Goal: Navigation & Orientation: Understand site structure

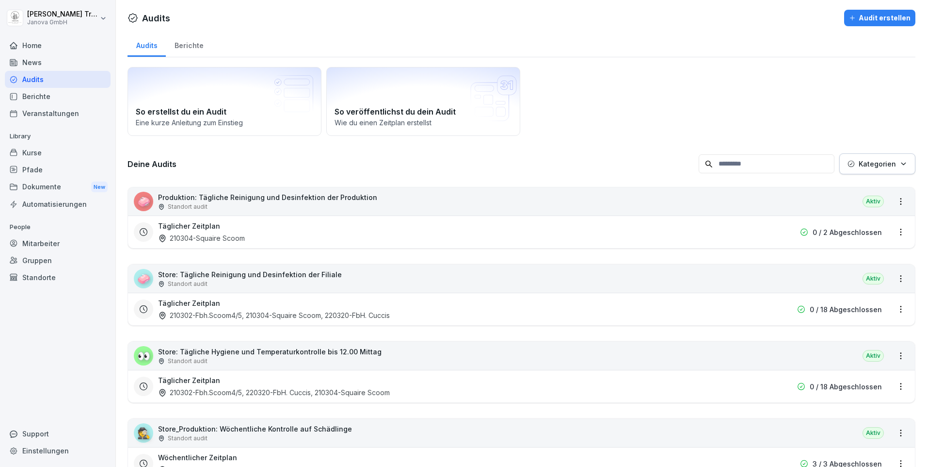
click at [41, 95] on div "Berichte" at bounding box center [58, 96] width 106 height 17
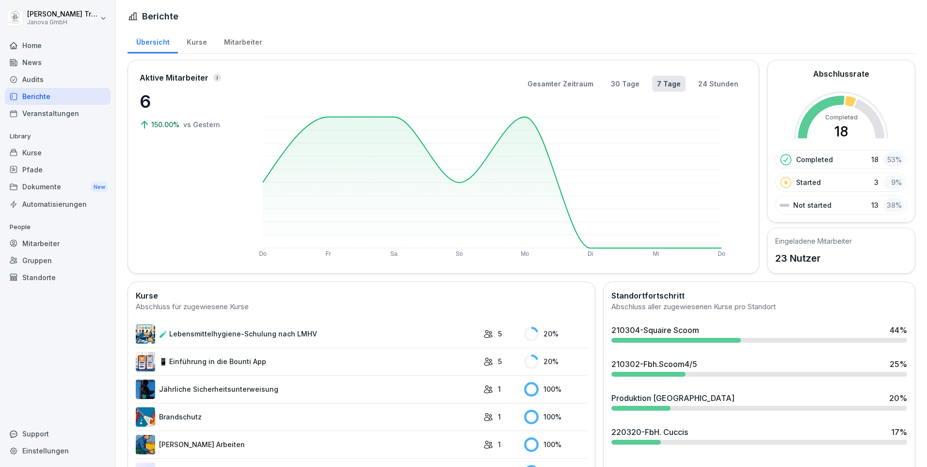
click at [196, 41] on div "Kurse" at bounding box center [196, 41] width 37 height 25
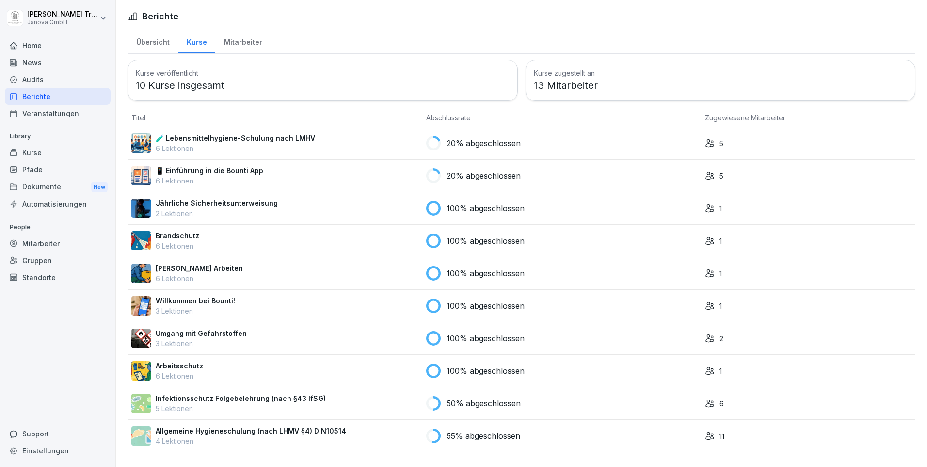
click at [39, 79] on div "Audits" at bounding box center [58, 79] width 106 height 17
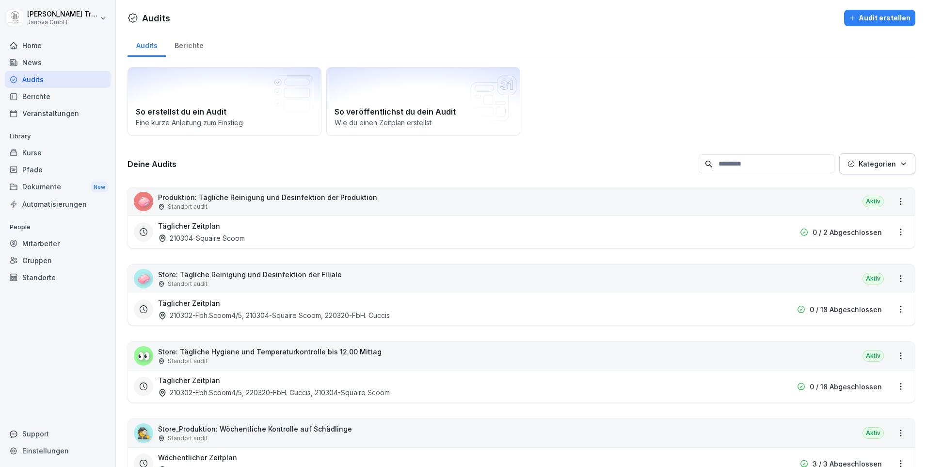
click at [188, 48] on div "Berichte" at bounding box center [189, 44] width 46 height 25
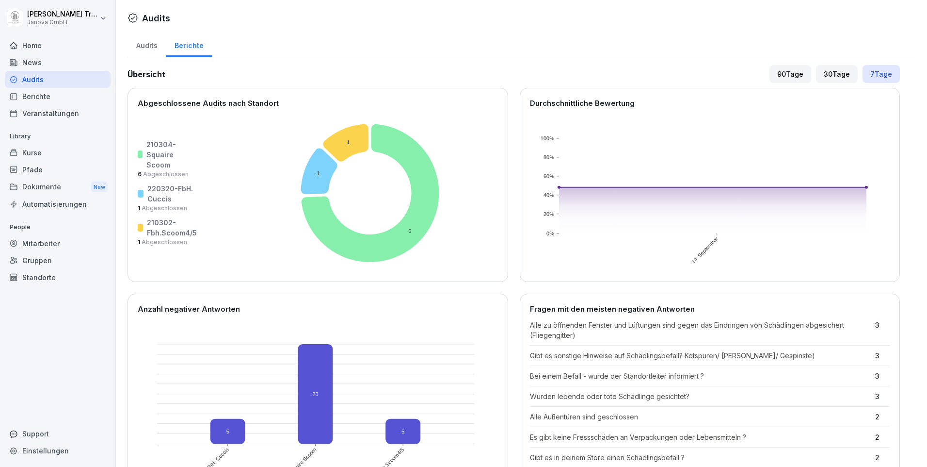
click at [25, 44] on div "Home" at bounding box center [58, 45] width 106 height 17
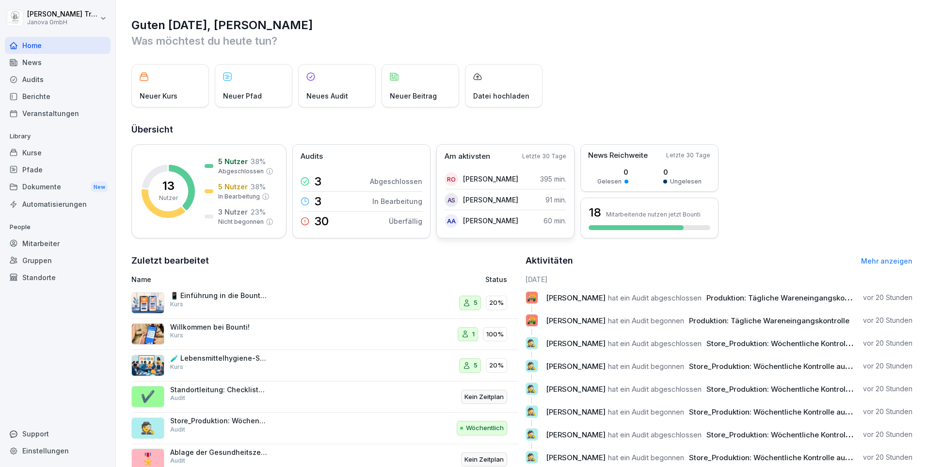
scroll to position [33, 0]
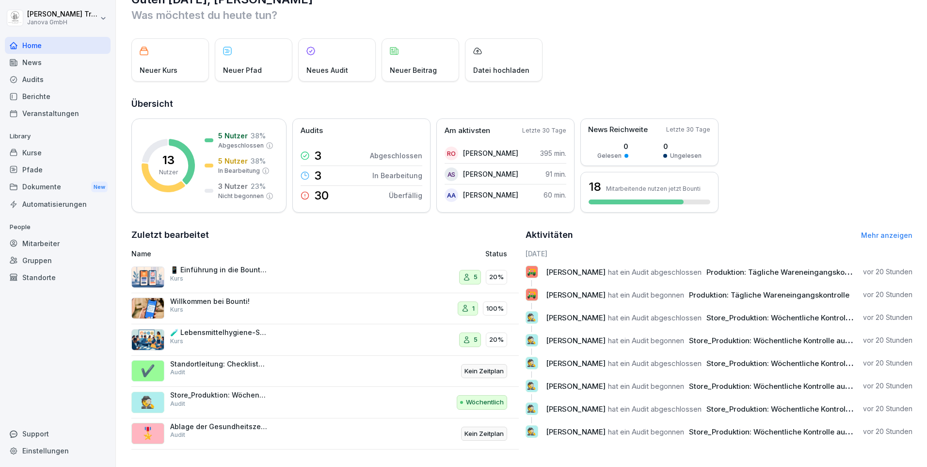
click at [45, 240] on div "Mitarbeiter" at bounding box center [58, 243] width 106 height 17
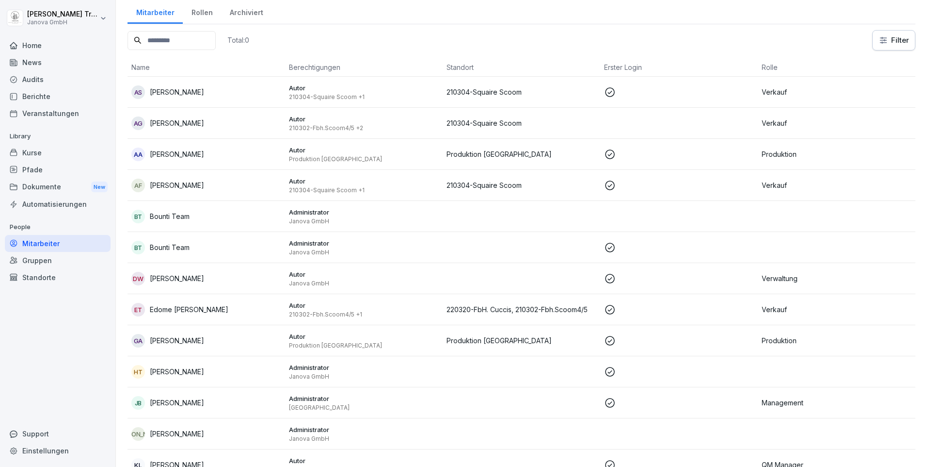
scroll to position [10, 0]
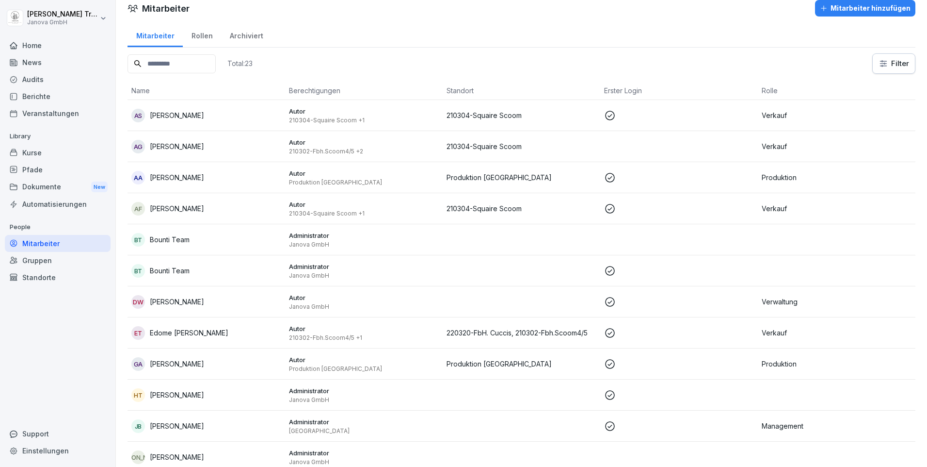
click at [29, 77] on div "Audits" at bounding box center [58, 79] width 106 height 17
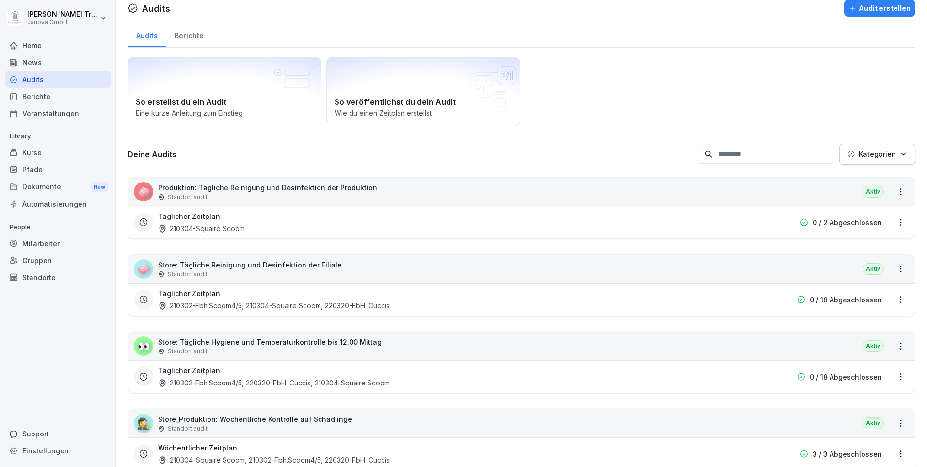
click at [40, 152] on div "Kurse" at bounding box center [58, 152] width 106 height 17
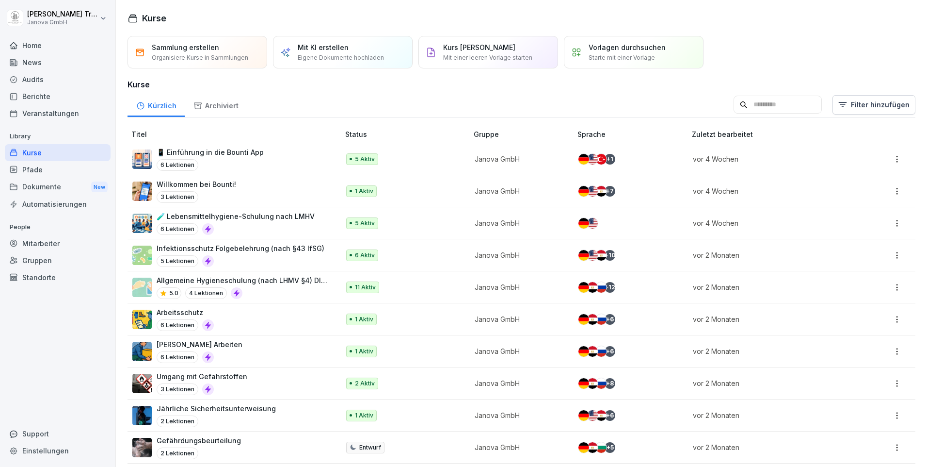
click at [367, 283] on p "11 Aktiv" at bounding box center [365, 287] width 21 height 9
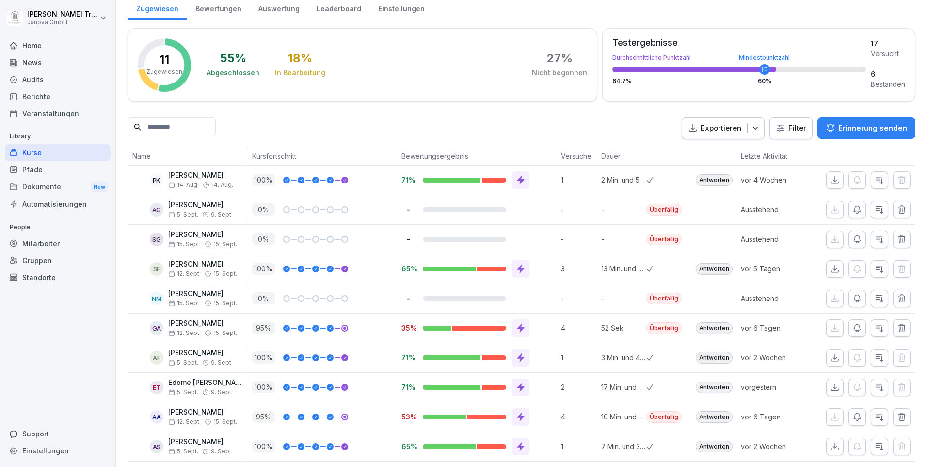
scroll to position [176, 0]
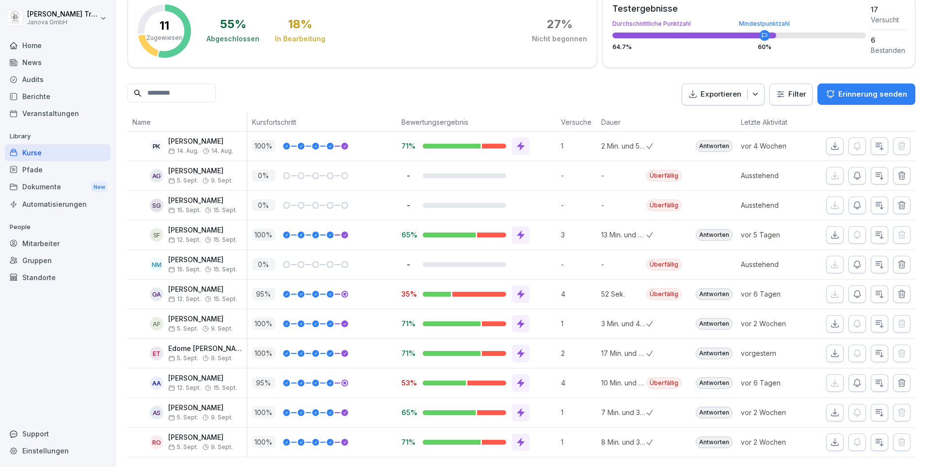
click at [50, 276] on div "Standorte" at bounding box center [58, 277] width 106 height 17
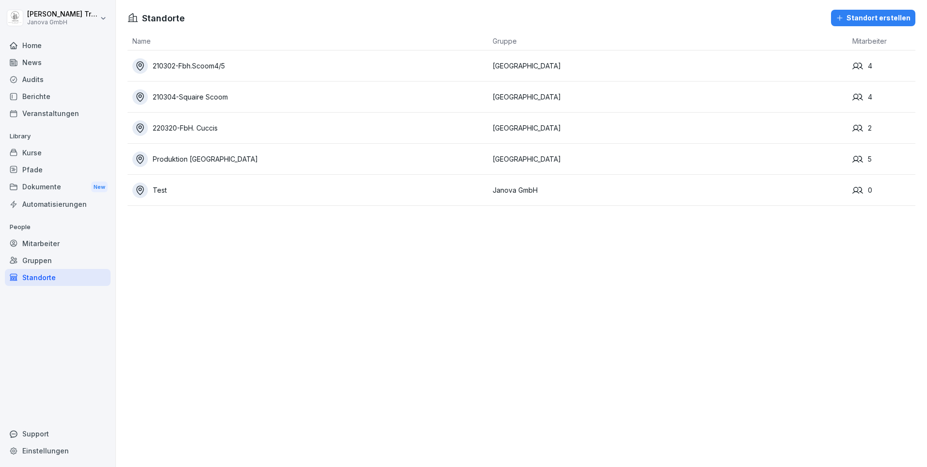
click at [192, 150] on td "Produktion [GEOGRAPHIC_DATA]" at bounding box center [308, 159] width 360 height 31
click at [193, 158] on div "Produktion [GEOGRAPHIC_DATA]" at bounding box center [310, 159] width 356 height 16
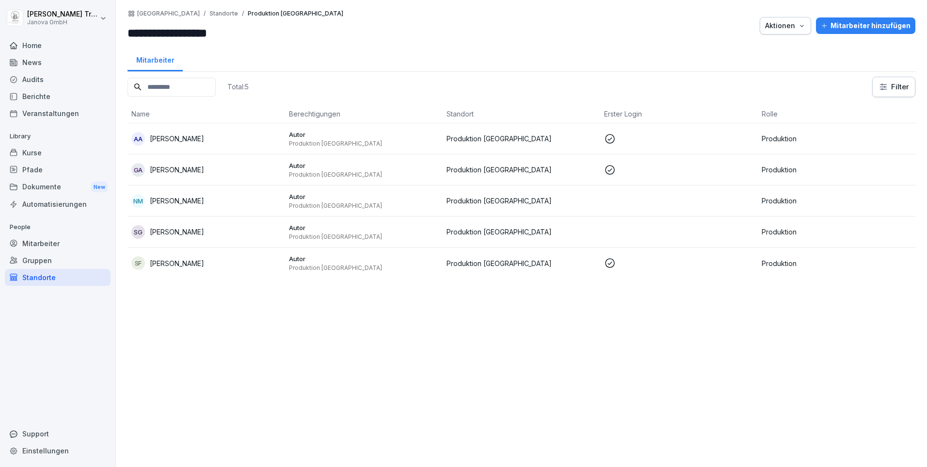
click at [53, 243] on div "Mitarbeiter" at bounding box center [58, 243] width 106 height 17
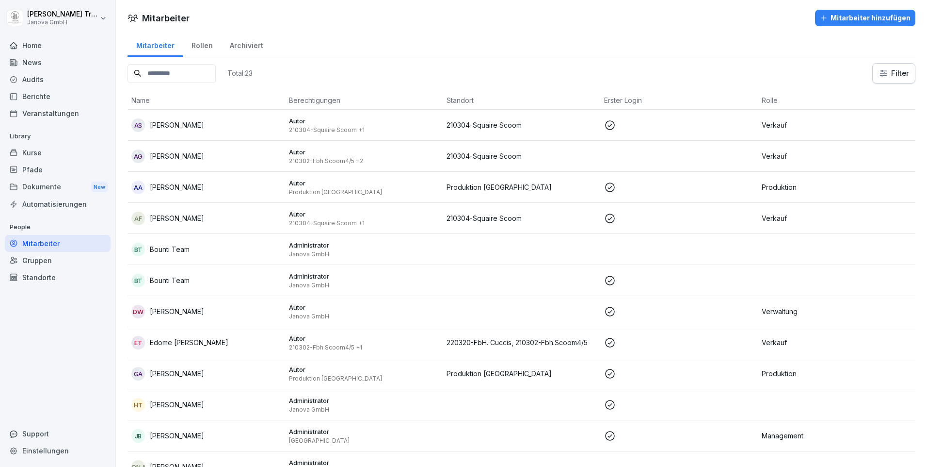
click at [34, 45] on div "Home" at bounding box center [58, 45] width 106 height 17
